Goal: Find contact information: Find contact information

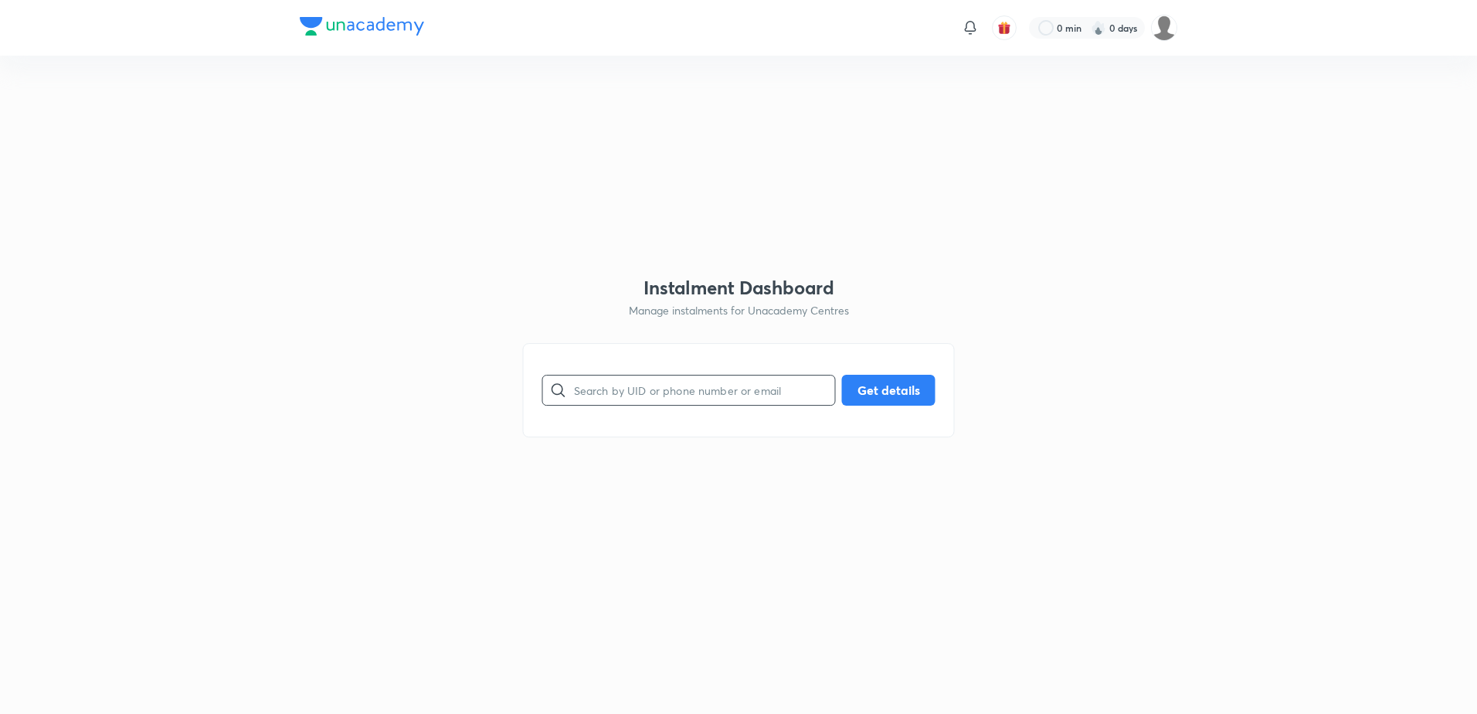
click at [585, 397] on input "text" at bounding box center [704, 389] width 261 height 39
paste input "[EMAIL_ADDRESS][DOMAIN_NAME]"
type input "[EMAIL_ADDRESS][DOMAIN_NAME]"
click at [884, 392] on button "Get details" at bounding box center [888, 388] width 93 height 31
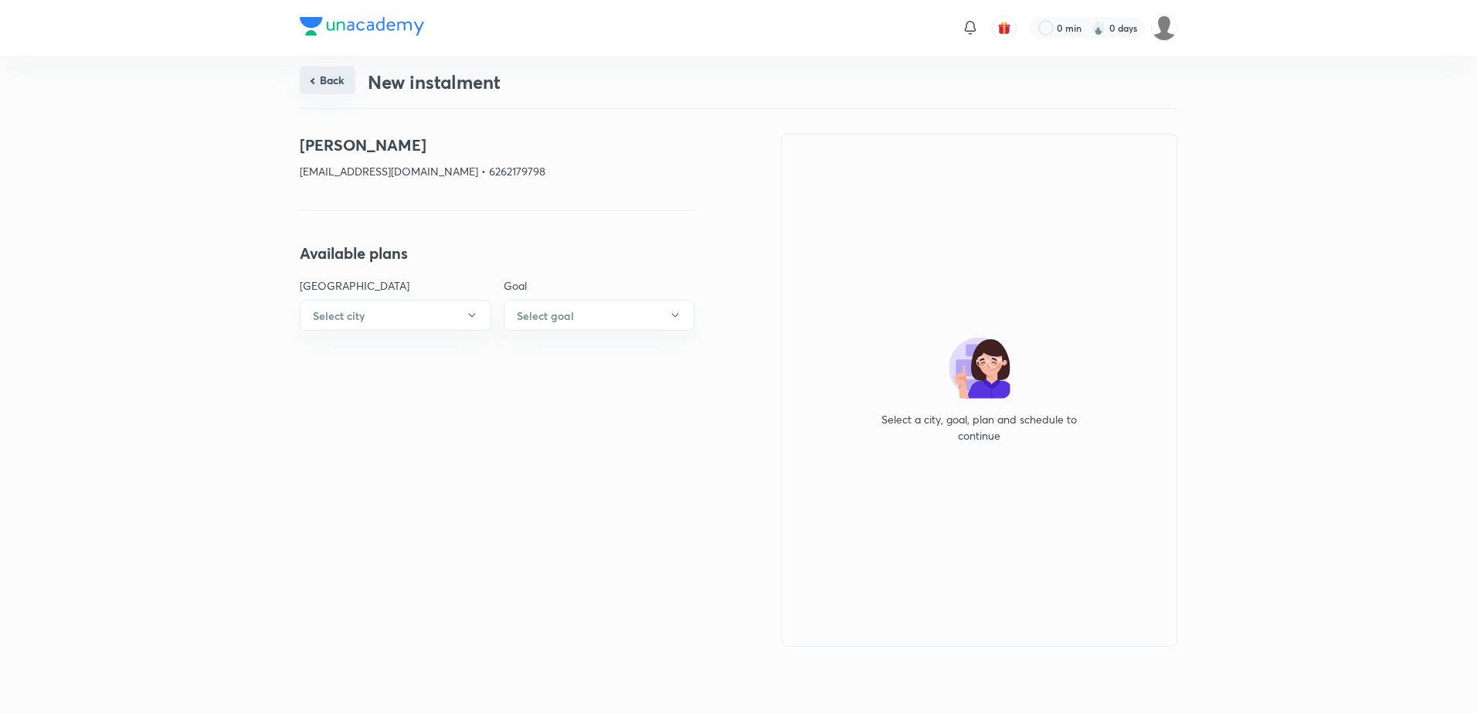
click at [335, 86] on button "Back" at bounding box center [328, 80] width 56 height 28
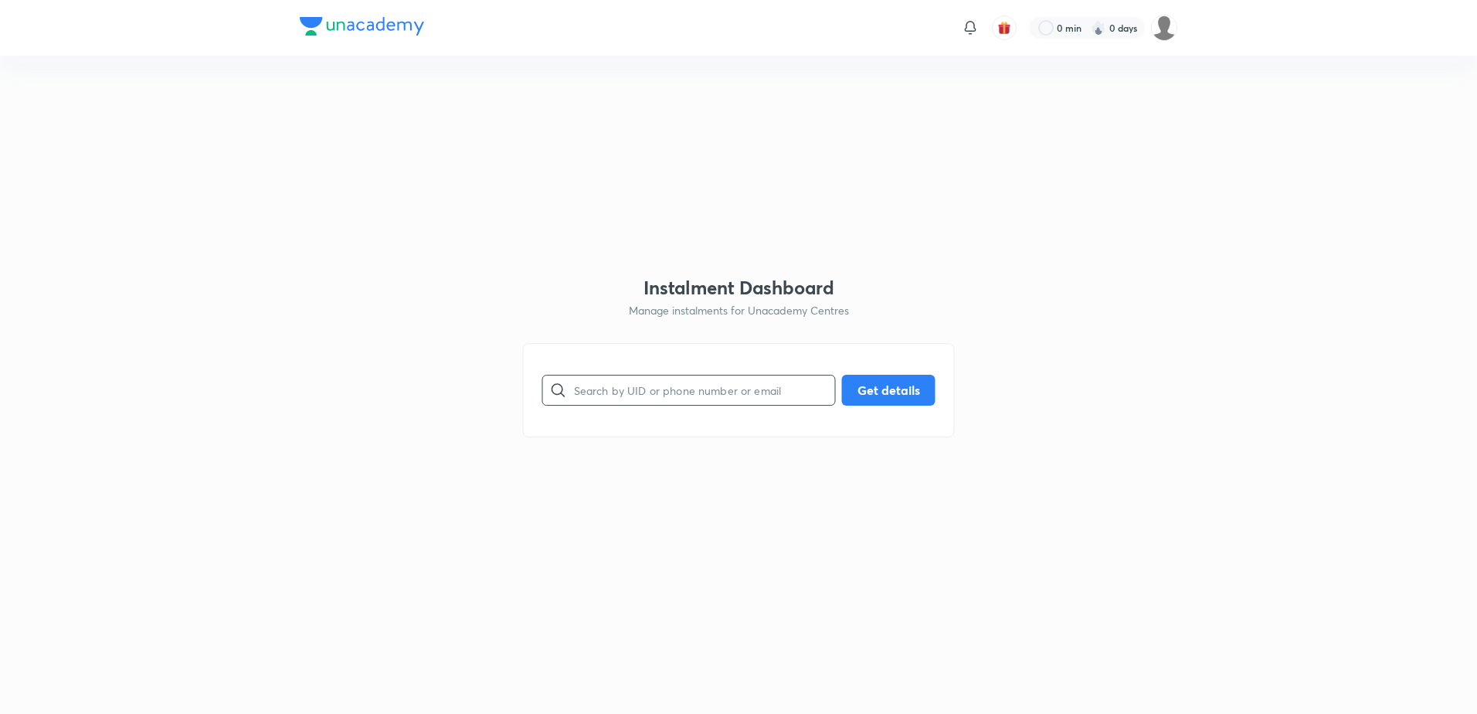
click at [642, 383] on input "text" at bounding box center [704, 389] width 261 height 39
paste input "[EMAIL_ADDRESS][DOMAIN_NAME]"
type input "[EMAIL_ADDRESS][DOMAIN_NAME]"
click at [924, 399] on button "Get details" at bounding box center [888, 388] width 93 height 31
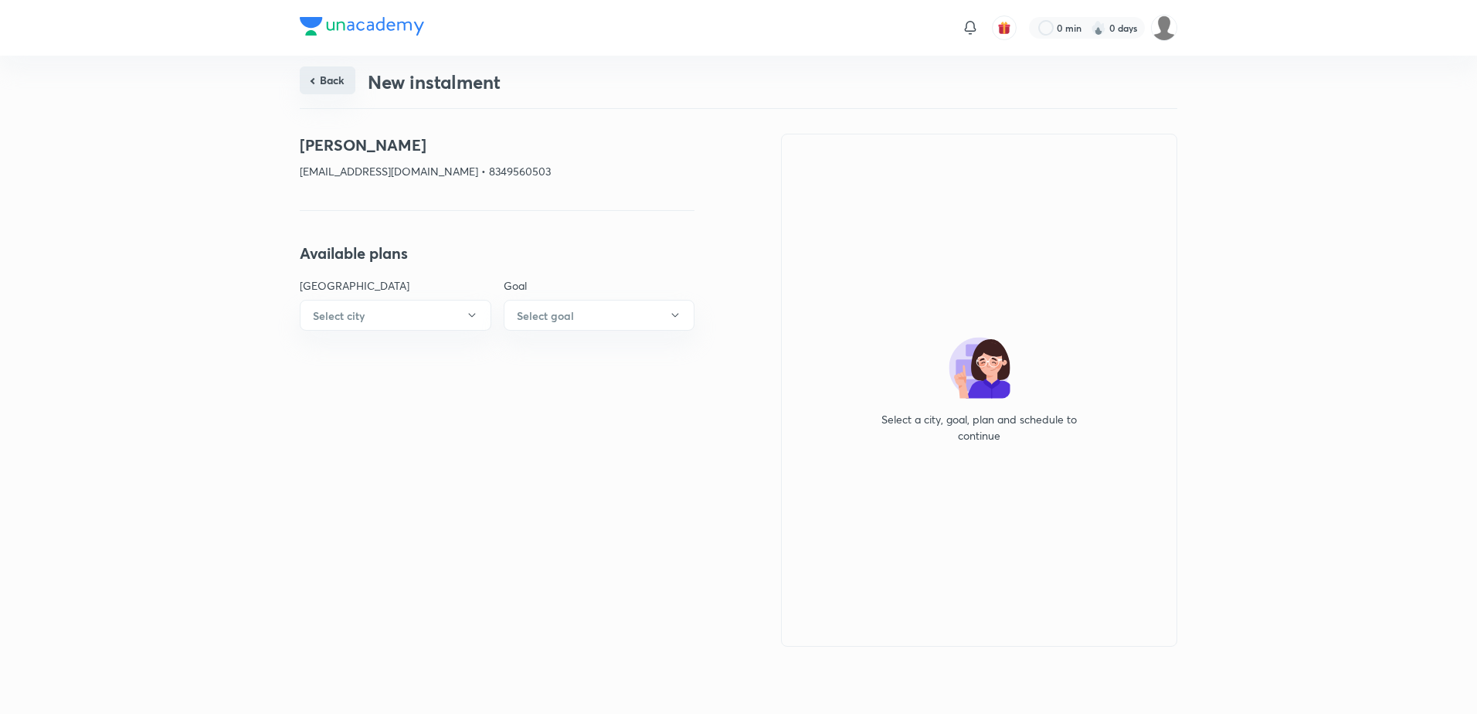
click at [344, 84] on button "Back" at bounding box center [328, 80] width 56 height 28
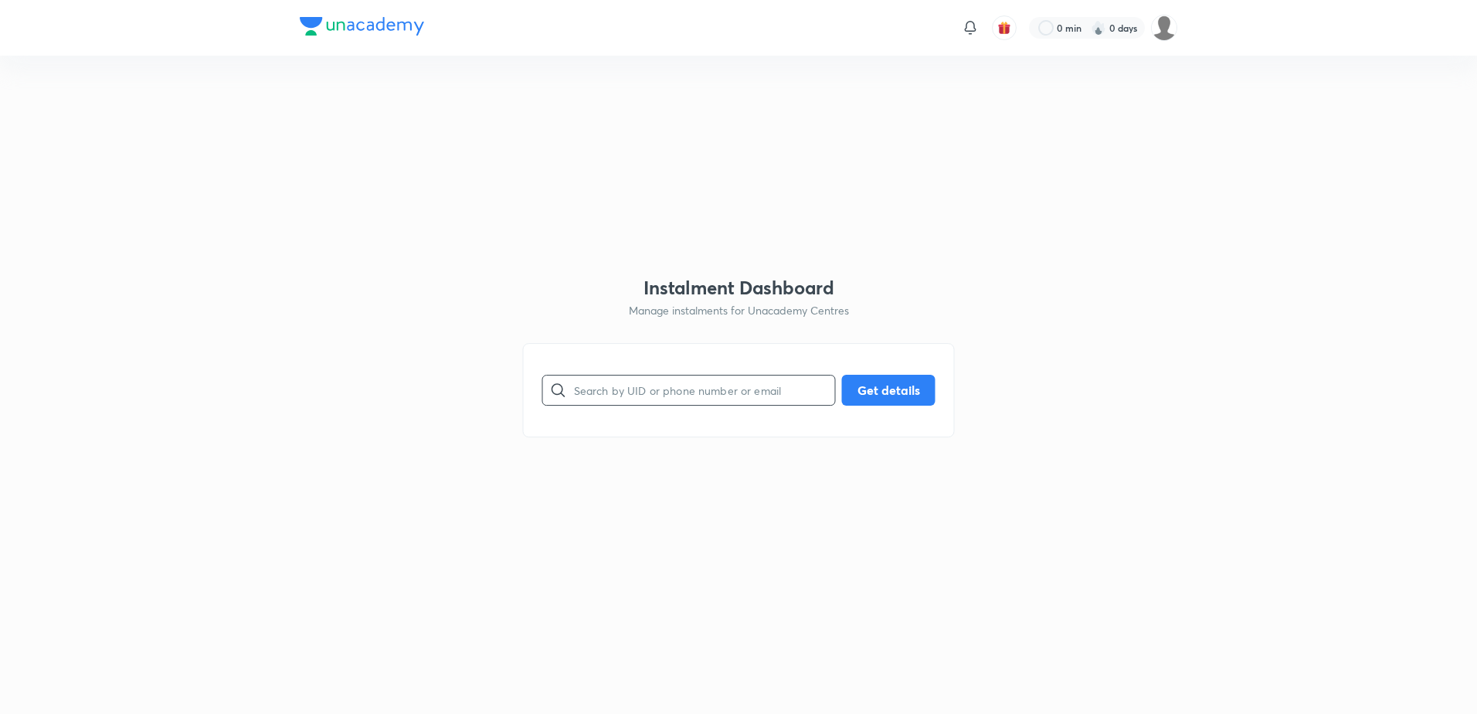
click at [669, 392] on input "text" at bounding box center [704, 389] width 261 height 39
paste input "[EMAIL_ADDRESS][DOMAIN_NAME]"
type input "[EMAIL_ADDRESS][DOMAIN_NAME]"
click at [877, 385] on button "Get details" at bounding box center [888, 388] width 93 height 31
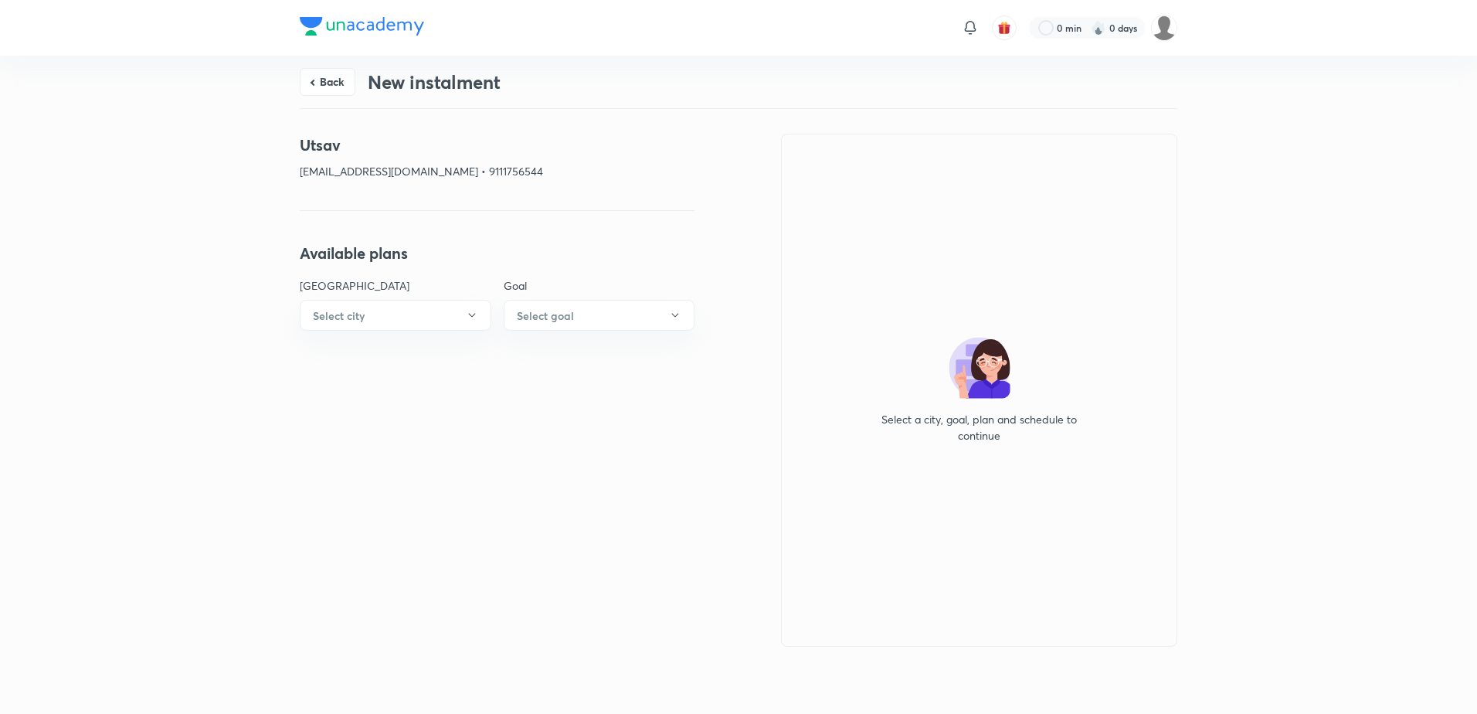
drag, startPoint x: 306, startPoint y: 76, endPoint x: 325, endPoint y: 76, distance: 19.3
click at [306, 76] on button "Back" at bounding box center [328, 82] width 56 height 28
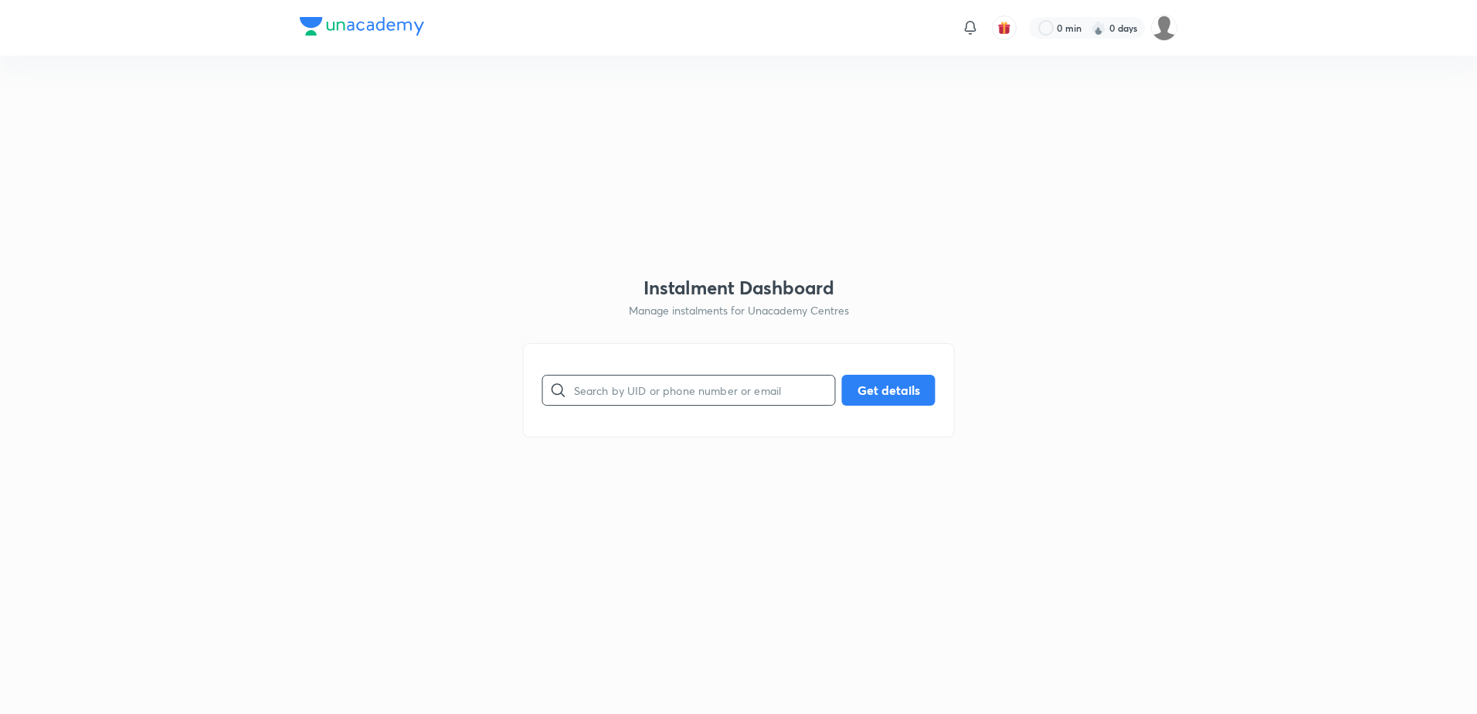
click at [601, 396] on input "text" at bounding box center [704, 389] width 261 height 39
paste input "[EMAIL_ADDRESS][DOMAIN_NAME]"
type input "[EMAIL_ADDRESS][DOMAIN_NAME]"
click at [888, 385] on button "Get details" at bounding box center [888, 388] width 93 height 31
drag, startPoint x: 612, startPoint y: 378, endPoint x: 688, endPoint y: 385, distance: 75.9
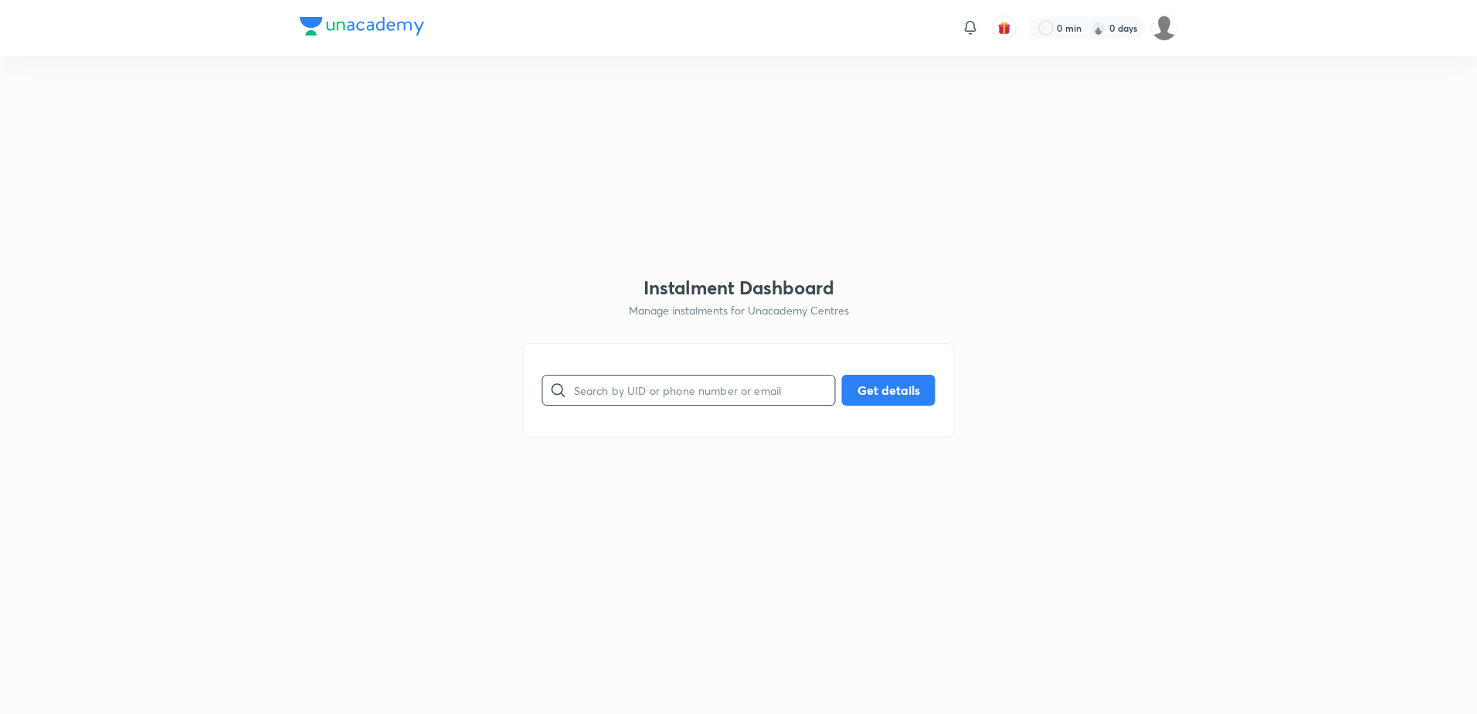
click at [613, 379] on input "text" at bounding box center [704, 389] width 261 height 39
paste input "[EMAIL_ADDRESS][DOMAIN_NAME]"
type input "[EMAIL_ADDRESS][DOMAIN_NAME]"
click at [901, 392] on button "Get details" at bounding box center [888, 388] width 93 height 31
click at [608, 395] on input "text" at bounding box center [704, 389] width 261 height 39
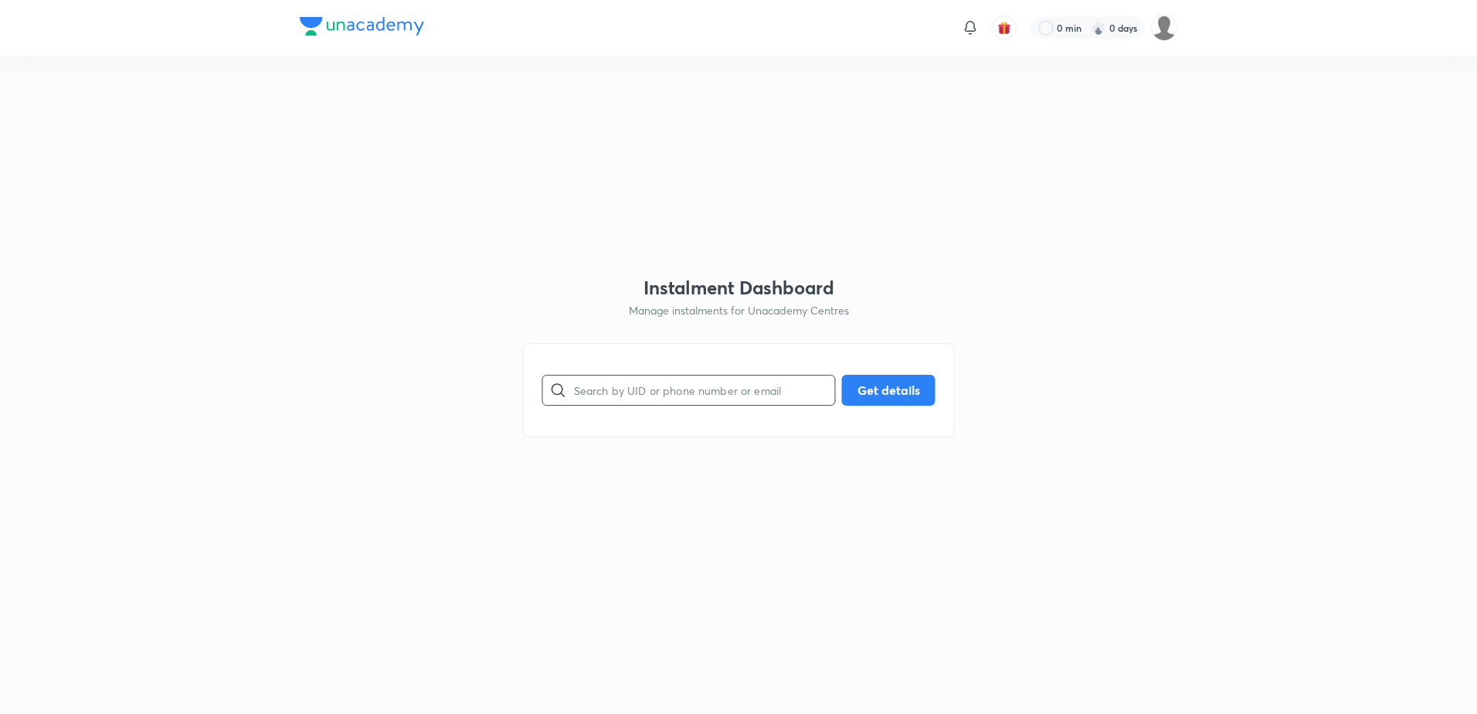
paste input "raju.dewda5555@gmail.com"
type input "raju.dewda5555@gmail.com"
click at [895, 398] on button "Get details" at bounding box center [888, 388] width 93 height 31
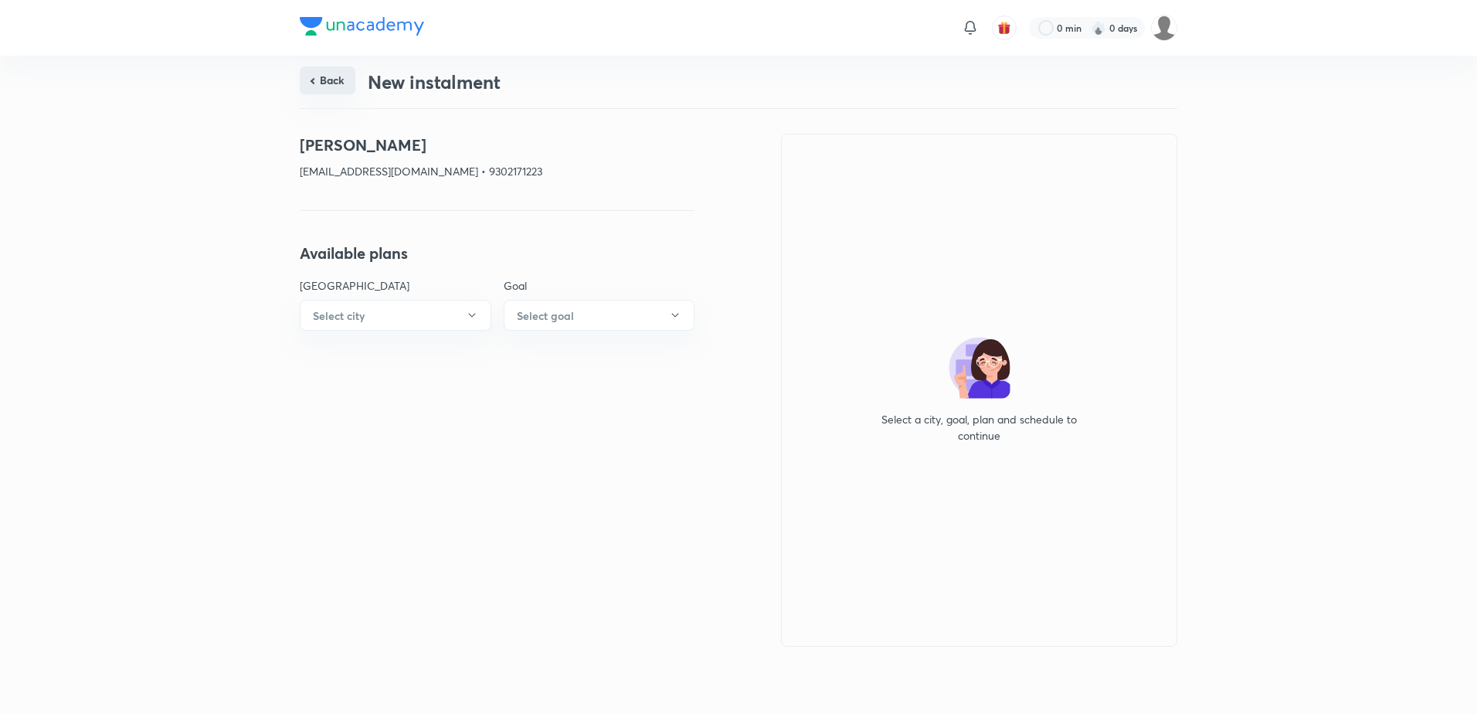
click at [327, 76] on button "Back" at bounding box center [328, 80] width 56 height 28
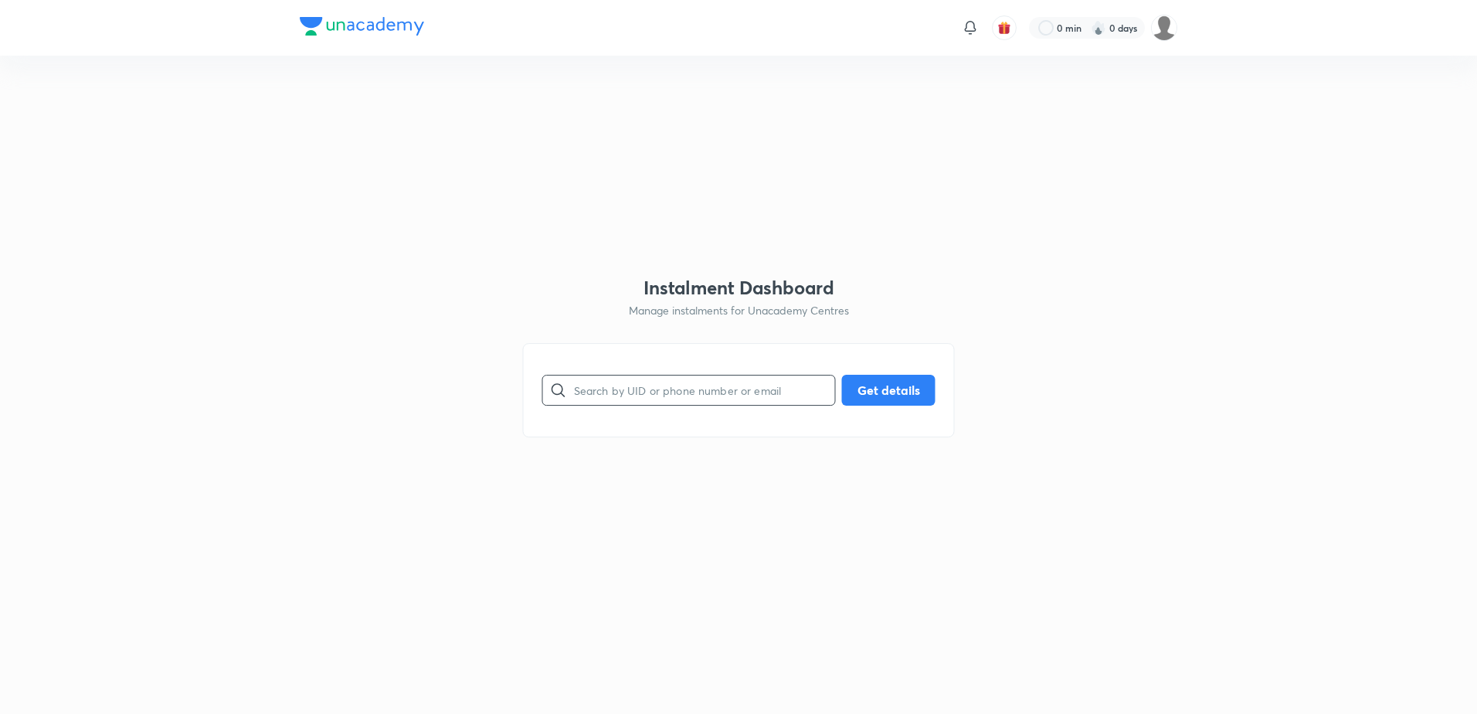
click at [670, 383] on input "text" at bounding box center [704, 389] width 261 height 39
paste input "jalaj.parashar09@gmail.com"
type input "jalaj.parashar09@gmail.com"
click at [855, 386] on button "Get details" at bounding box center [888, 388] width 93 height 31
